Goal: Information Seeking & Learning: Find contact information

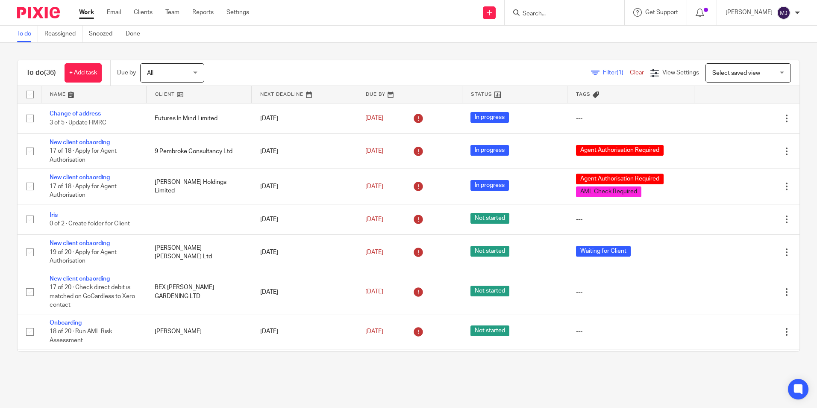
click at [579, 12] on input "Search" at bounding box center [560, 14] width 77 height 8
type input "fanta"
drag, startPoint x: 566, startPoint y: 10, endPoint x: 455, endPoint y: 15, distance: 111.7
click at [461, 11] on div "Send new email Create task Add client fanta Fanta stic Flooring Ltd Nicola Mawb…" at bounding box center [539, 12] width 555 height 25
click at [551, 18] on form at bounding box center [567, 12] width 91 height 11
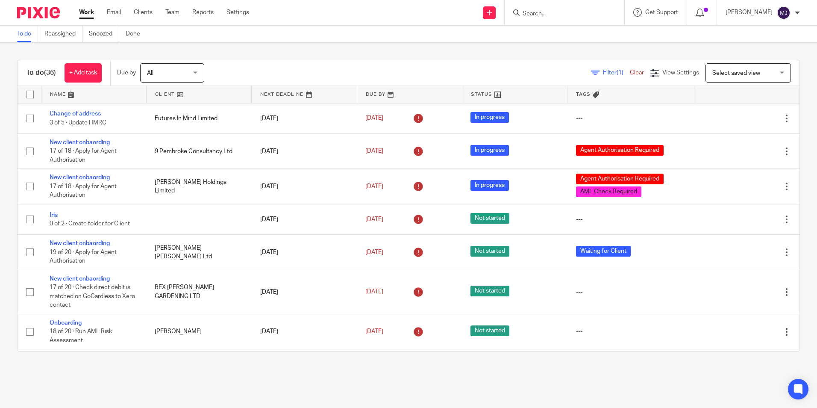
click at [552, 16] on input "Search" at bounding box center [560, 14] width 77 height 8
type input "na build"
click at [564, 38] on link at bounding box center [601, 37] width 162 height 20
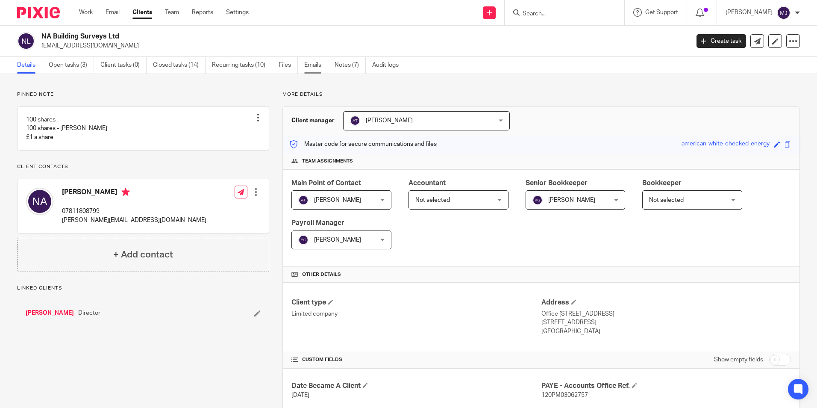
click at [315, 69] on link "Emails" at bounding box center [316, 65] width 24 height 17
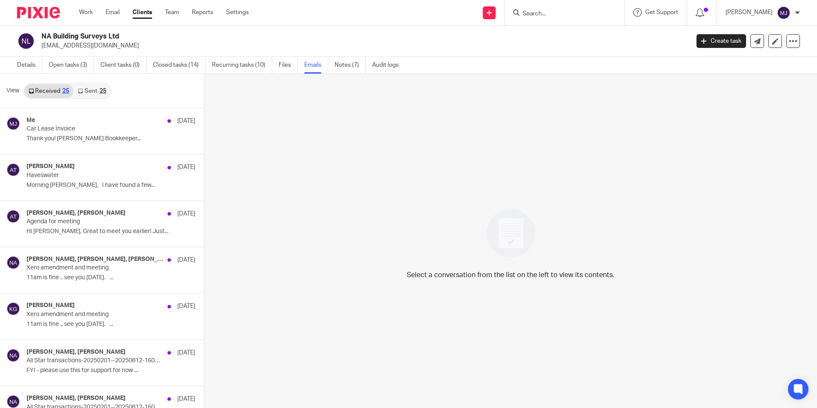
click at [86, 92] on link "Sent 25" at bounding box center [92, 91] width 37 height 14
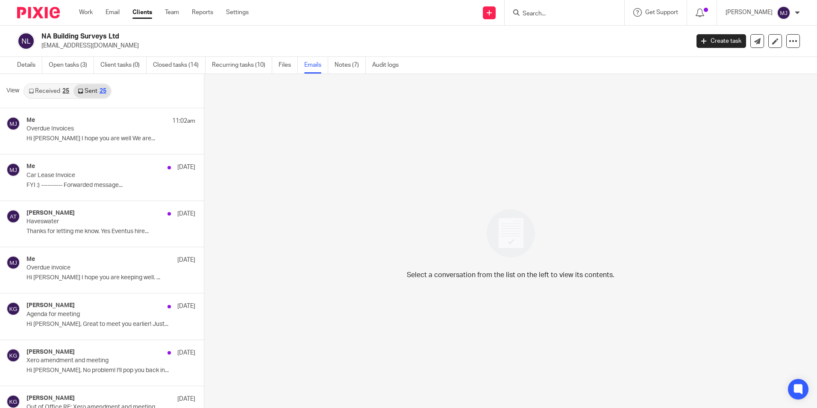
scroll to position [1, 0]
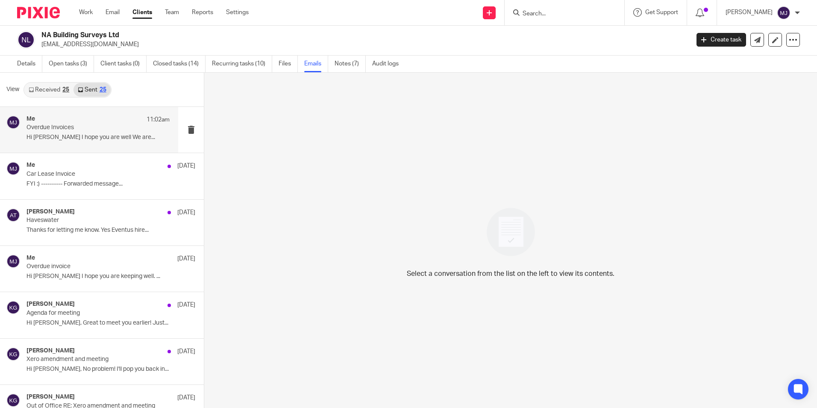
click at [78, 135] on p "Hi Neil I hope you are well We are..." at bounding box center [98, 137] width 143 height 7
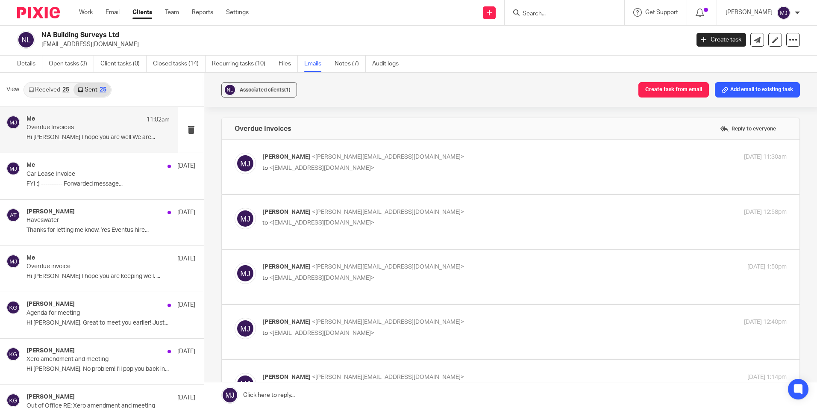
scroll to position [0, 0]
click at [100, 310] on p "Agenda for meeting" at bounding box center [84, 313] width 115 height 7
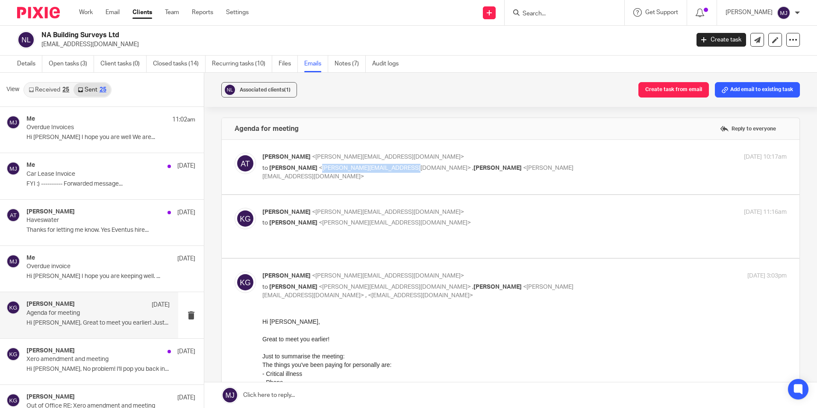
drag, startPoint x: 379, startPoint y: 169, endPoint x: 300, endPoint y: 176, distance: 79.4
click at [300, 176] on div "Aimee Tamburrini <aimee@infinity-accounting.co.uk> to Neil Aylin <neil@nabuildi…" at bounding box center [511, 167] width 552 height 29
copy span "neil@nabuildingsurveys.co.uk"
click at [555, 16] on input "Search" at bounding box center [560, 14] width 77 height 8
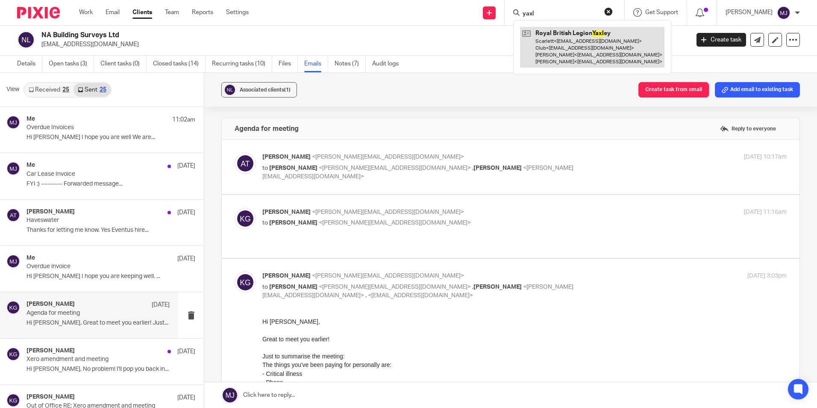
type input "yaxl"
click at [566, 55] on link at bounding box center [592, 47] width 145 height 41
click at [562, 44] on link at bounding box center [592, 47] width 145 height 41
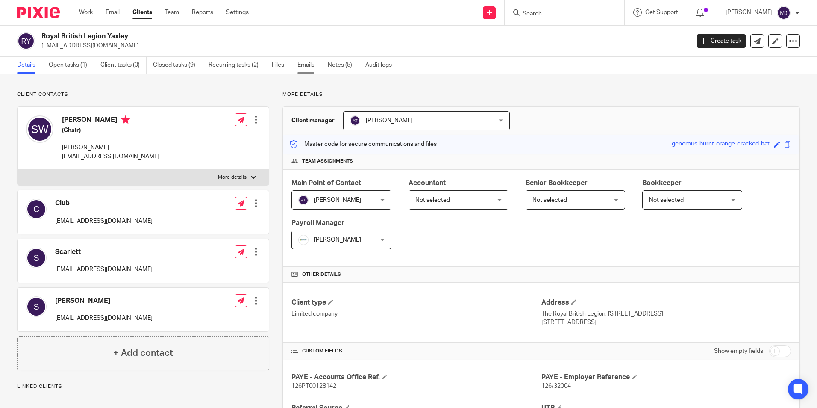
click at [311, 70] on link "Emails" at bounding box center [310, 65] width 24 height 17
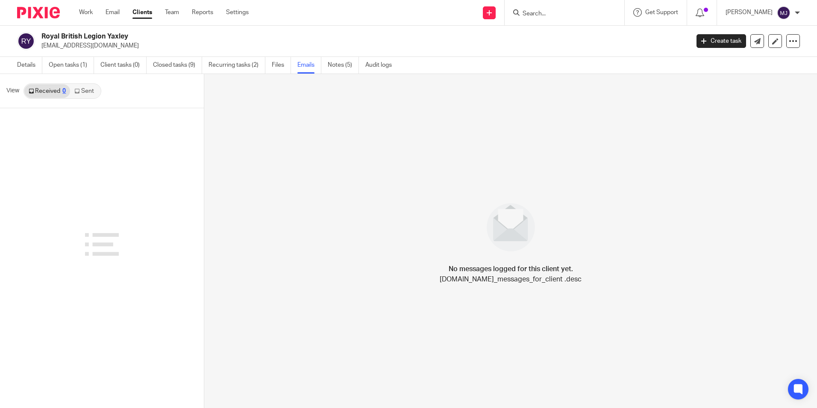
click at [85, 88] on link "Sent" at bounding box center [85, 91] width 30 height 14
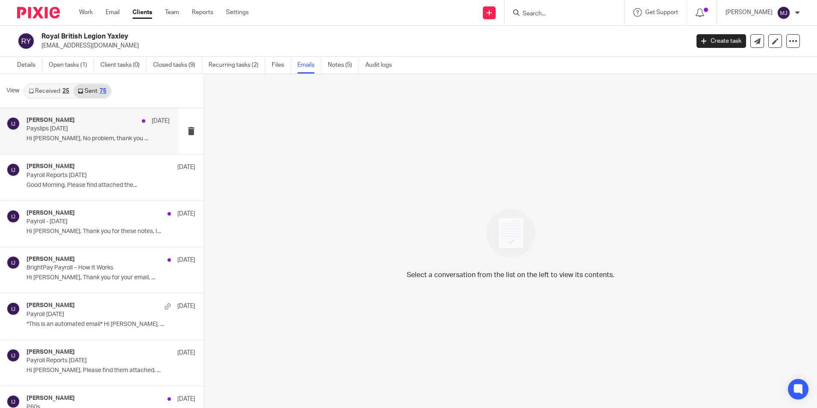
click at [81, 136] on p "Hi [PERSON_NAME], No problem, thank you ..." at bounding box center [98, 138] width 143 height 7
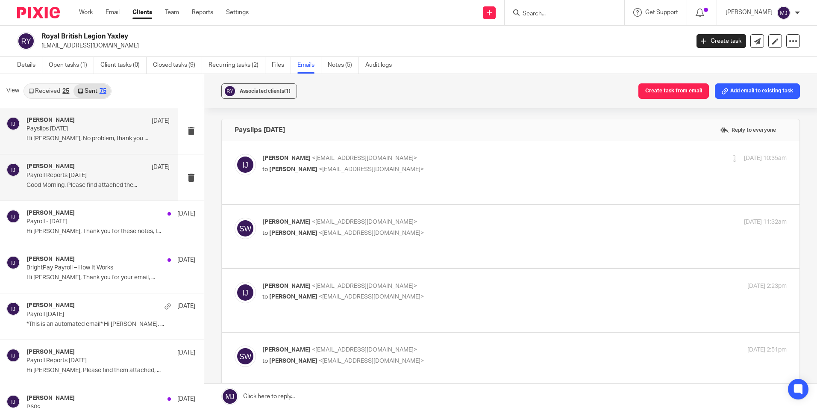
click at [88, 177] on p "Payroll Reports August 2025" at bounding box center [84, 175] width 115 height 7
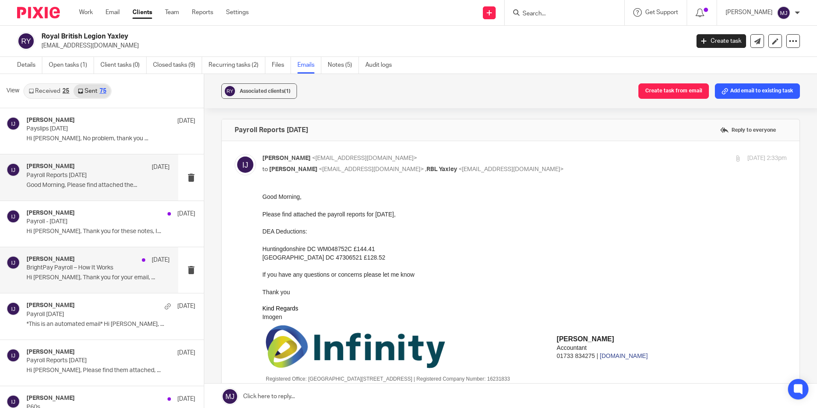
click at [80, 284] on div "Imogen Jarvis 22 Aug BrightPay Payroll – How It Works Hi Sue, Thank you for you…" at bounding box center [98, 270] width 143 height 29
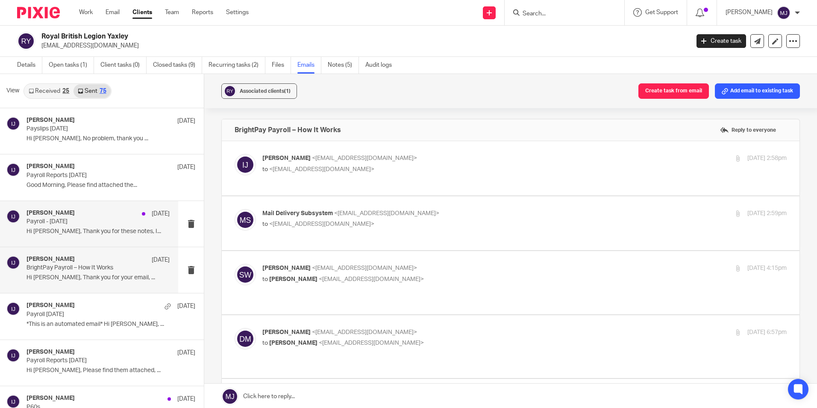
click at [92, 243] on div "Imogen Jarvis 28 Aug Payroll - August 2025 Hi Scarlett, Thank you for these not…" at bounding box center [89, 224] width 178 height 46
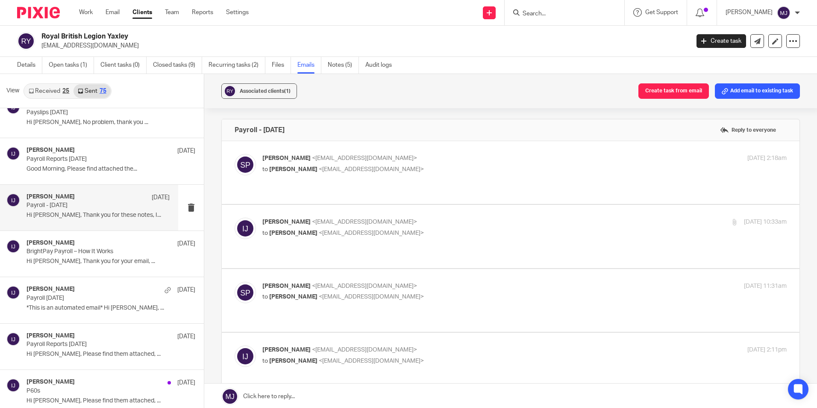
scroll to position [43, 0]
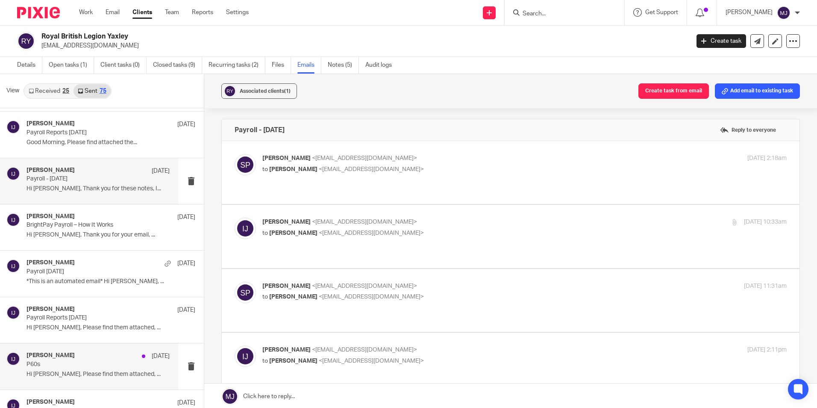
click at [76, 349] on div "Imogen Jarvis 4 Aug P60s Hi Scarlett, Please find them attached, ..." at bounding box center [89, 366] width 178 height 46
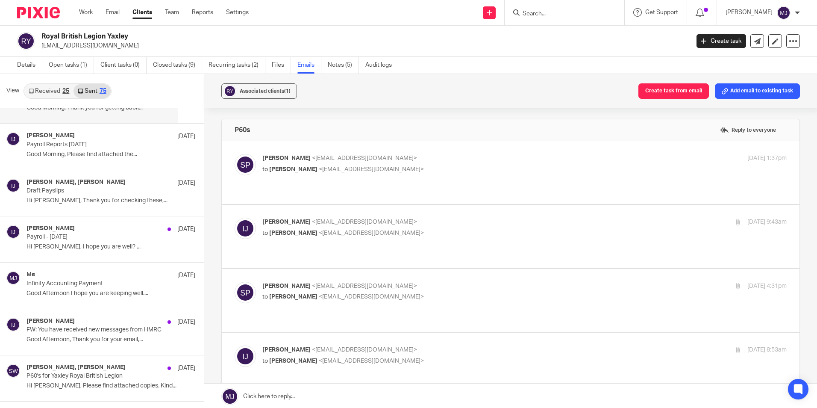
scroll to position [556, 0]
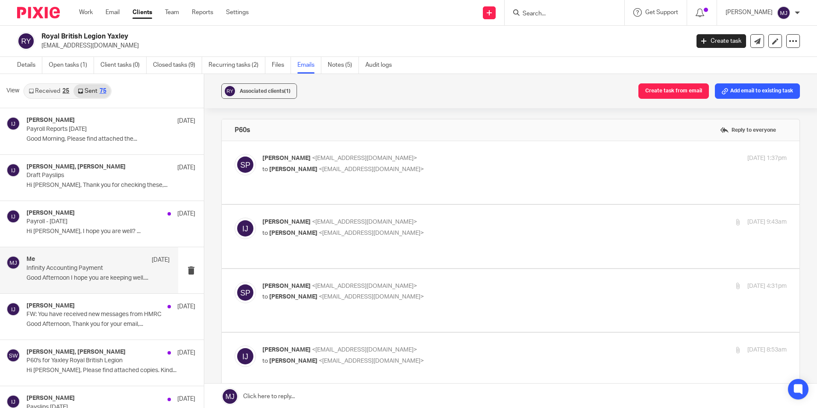
click at [67, 272] on div "Me 18 Jun Infinity Accounting Payment Good Afternoon I hope you are keeping wel…" at bounding box center [98, 270] width 143 height 29
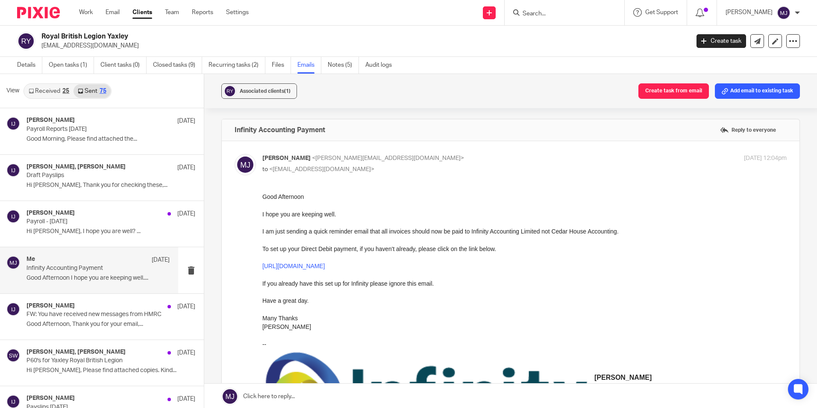
scroll to position [0, 0]
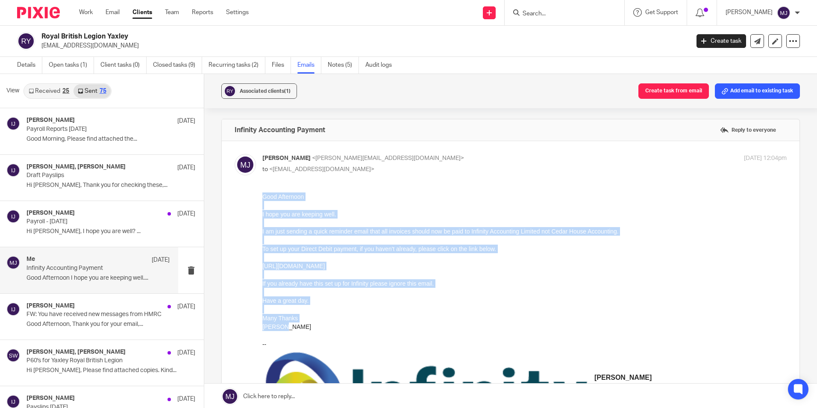
drag, startPoint x: 263, startPoint y: 198, endPoint x: 352, endPoint y: 325, distance: 156.0
click at [352, 325] on div "Good Afternoon I hope you are keeping well. I am just sending a quick reminder …" at bounding box center [525, 261] width 525 height 139
copy div "Good Afternoon I hope you are keeping well. I am just sending a quick reminder …"
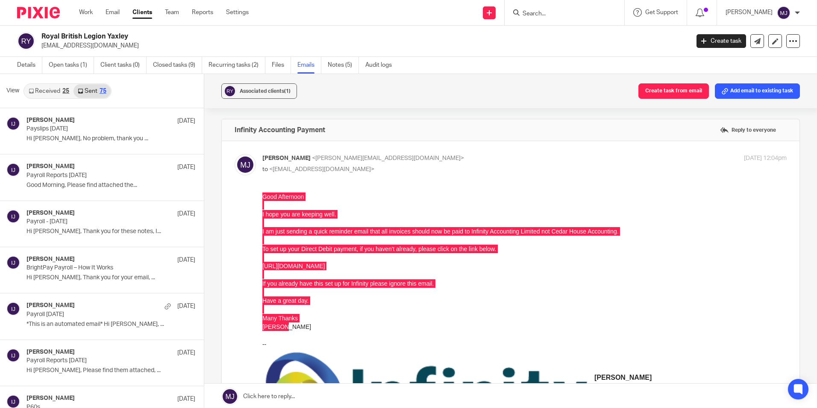
drag, startPoint x: 126, startPoint y: 44, endPoint x: 41, endPoint y: 49, distance: 84.4
click at [41, 49] on p "secretaryrbl@outlook.com" at bounding box center [362, 45] width 643 height 9
copy p "secretaryrbl@outlook.com"
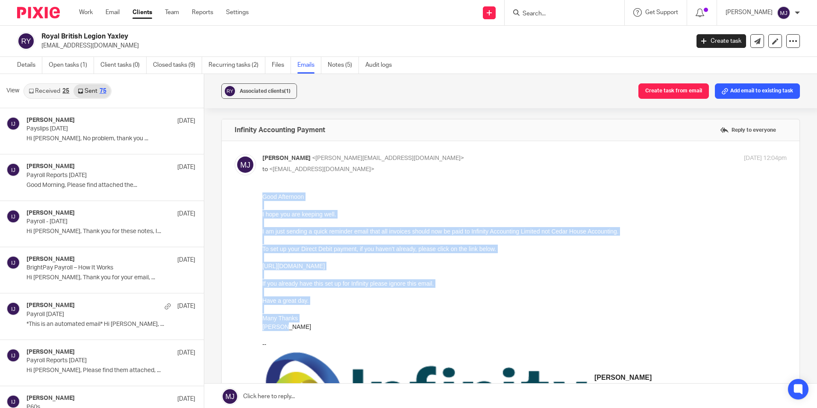
click at [378, 217] on div "I hope you are keeping well." at bounding box center [525, 214] width 525 height 9
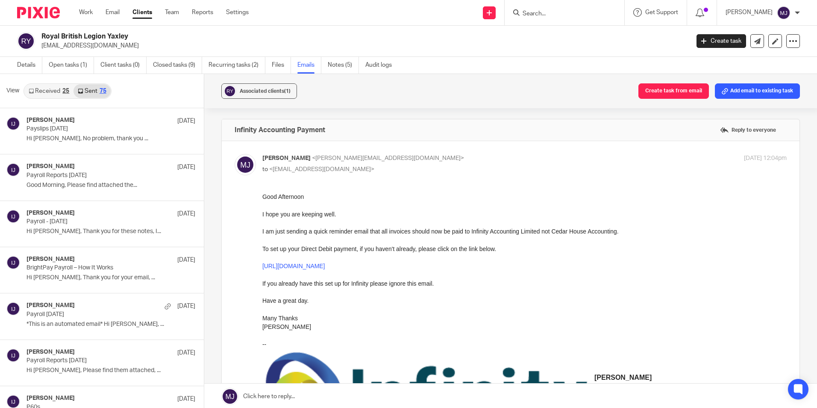
click at [48, 12] on img at bounding box center [38, 13] width 43 height 12
